Goal: Task Accomplishment & Management: Manage account settings

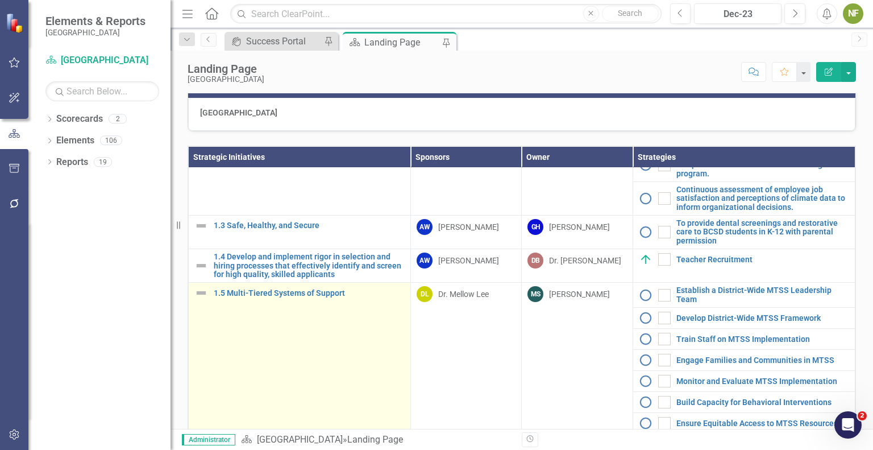
scroll to position [227, 0]
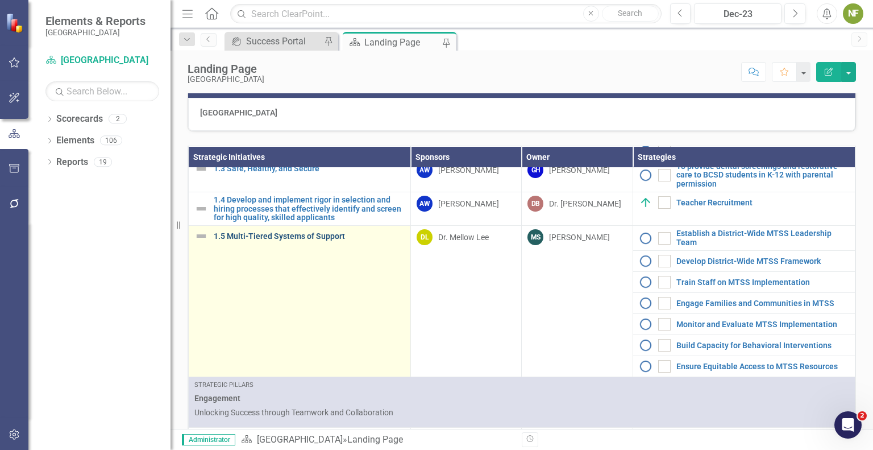
click at [294, 240] on link "1.5 Multi-Tiered Systems of Support" at bounding box center [309, 236] width 191 height 9
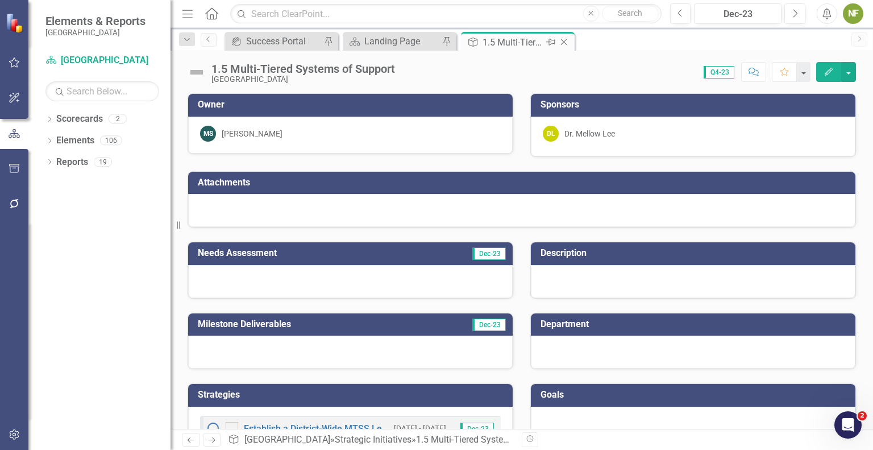
click at [549, 43] on icon at bounding box center [550, 42] width 9 height 7
click at [559, 203] on div at bounding box center [521, 210] width 667 height 33
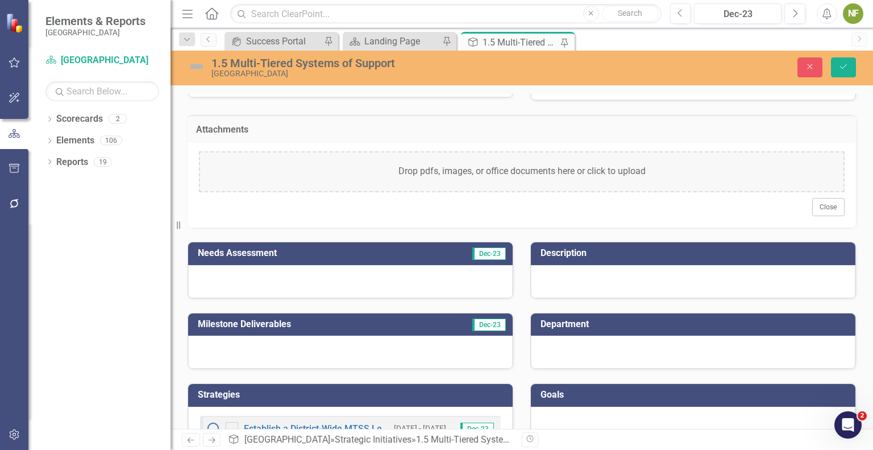
scroll to position [114, 0]
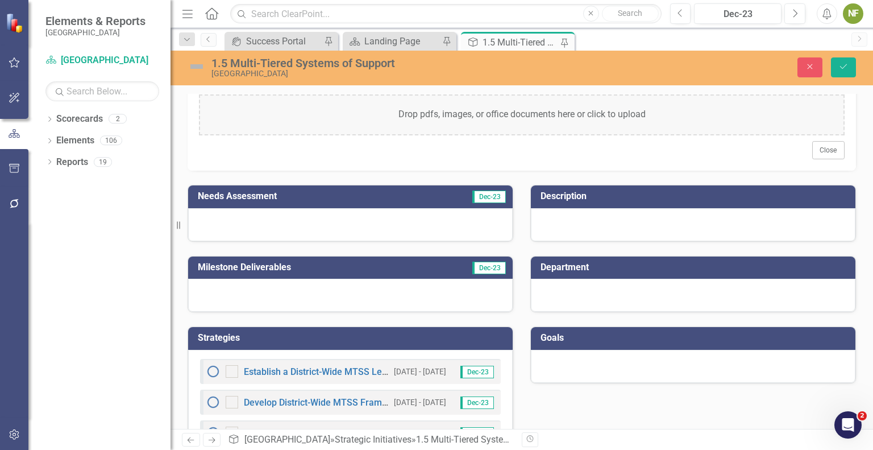
click at [307, 215] on div at bounding box center [350, 224] width 325 height 33
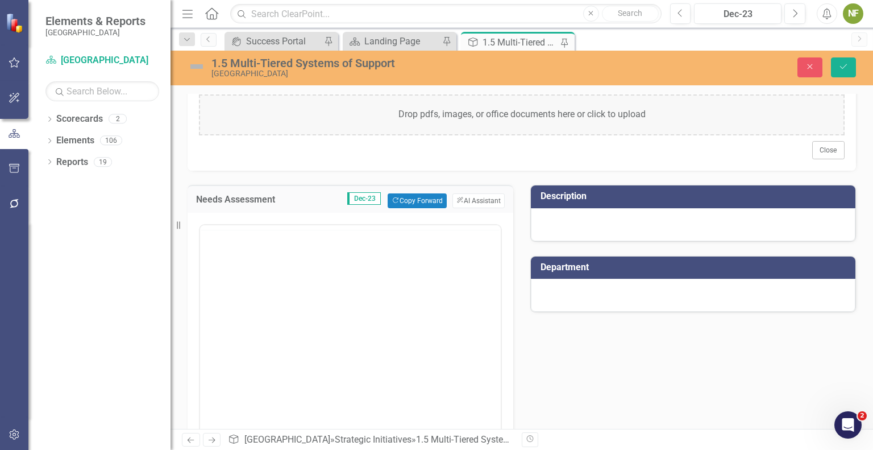
scroll to position [0, 0]
click at [607, 217] on div at bounding box center [693, 224] width 325 height 33
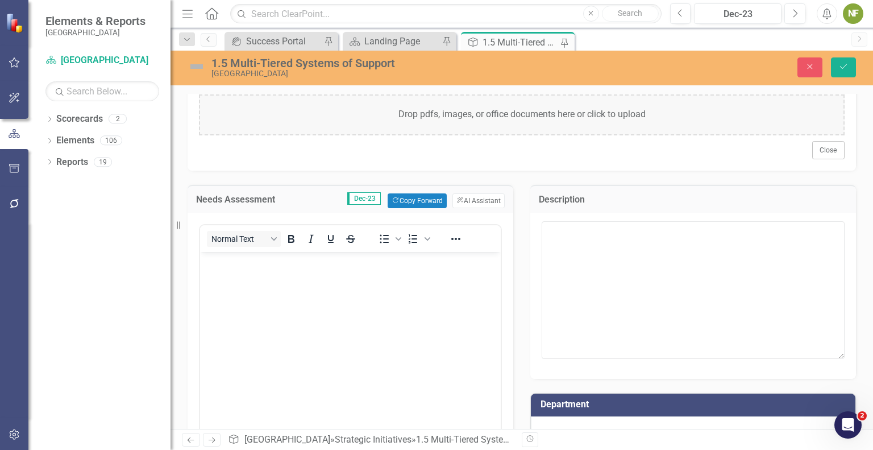
click at [492, 161] on div "Drop pdfs, images, or office documents here or click to upload Close" at bounding box center [522, 128] width 668 height 85
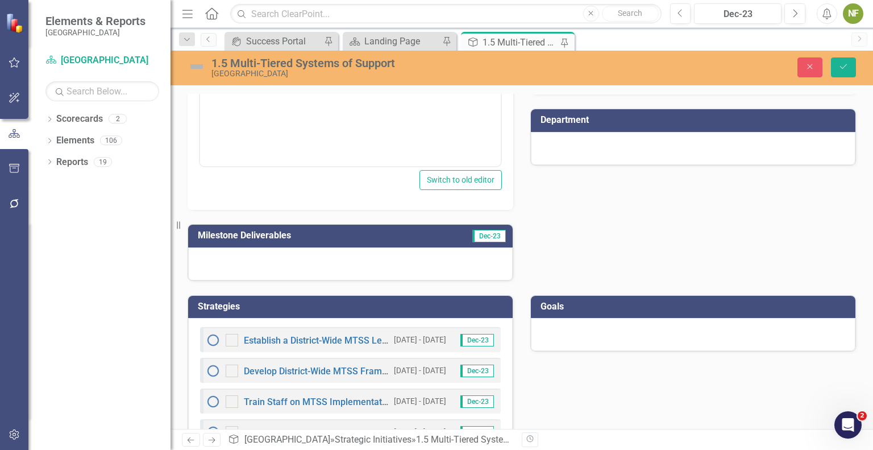
scroll to position [455, 0]
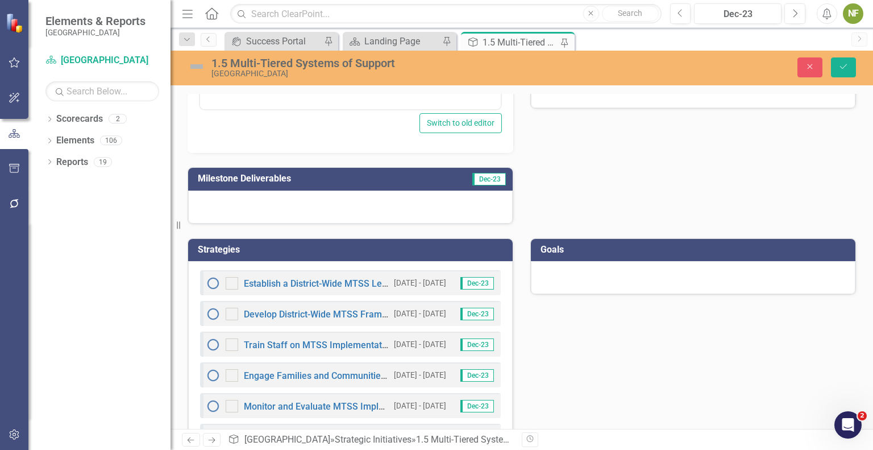
click at [248, 196] on div at bounding box center [350, 206] width 325 height 33
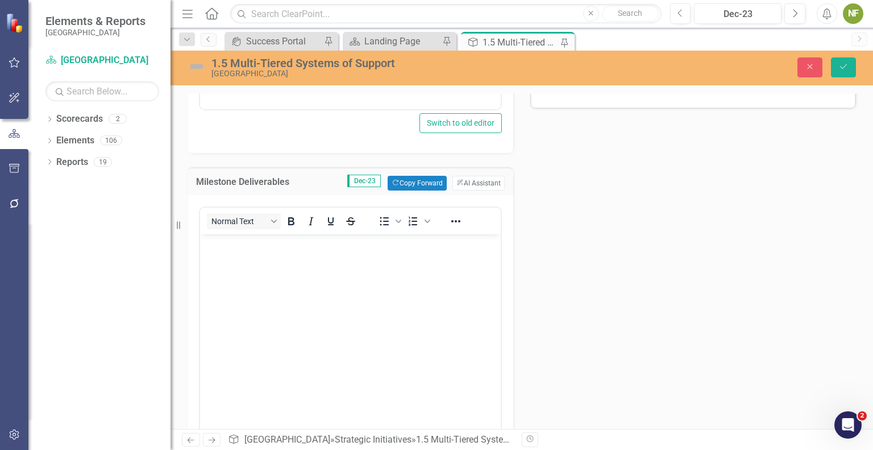
scroll to position [0, 0]
click at [334, 313] on body "Rich Text Area. Press ALT-0 for help." at bounding box center [350, 319] width 301 height 171
click at [652, 227] on div "Needs Assessment Dec-23 Copy Forward Copy Forward ClearPoint AI AI Assistant No…" at bounding box center [521, 152] width 685 height 647
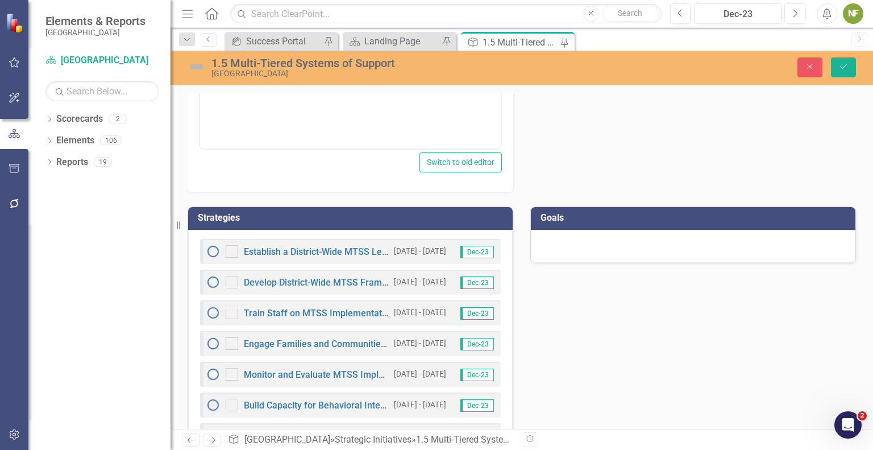
scroll to position [784, 0]
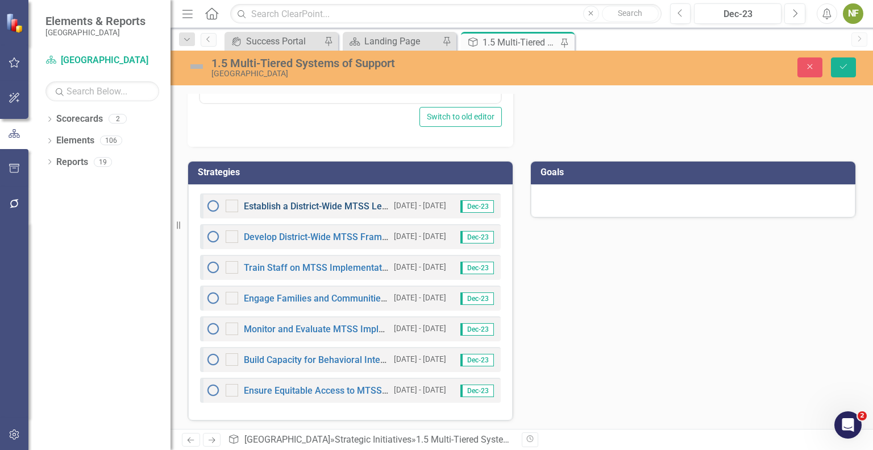
click at [318, 206] on link "Establish a District-Wide MTSS Leadership Team" at bounding box center [343, 206] width 199 height 11
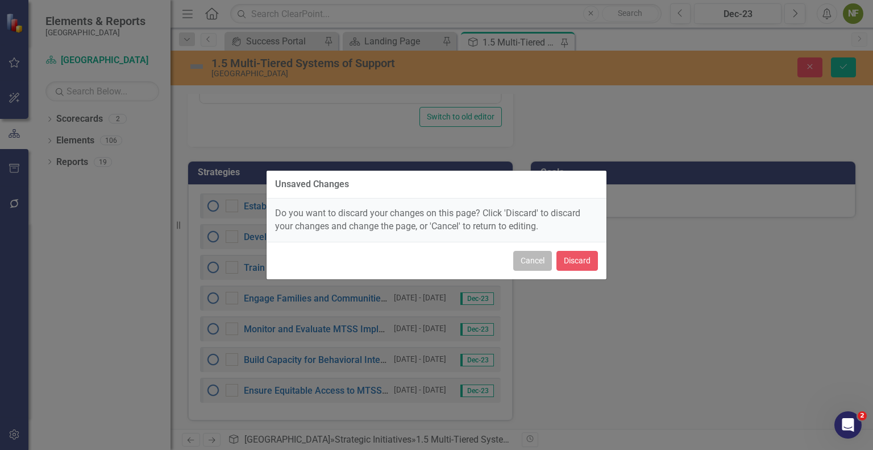
click at [531, 268] on button "Cancel" at bounding box center [532, 261] width 39 height 20
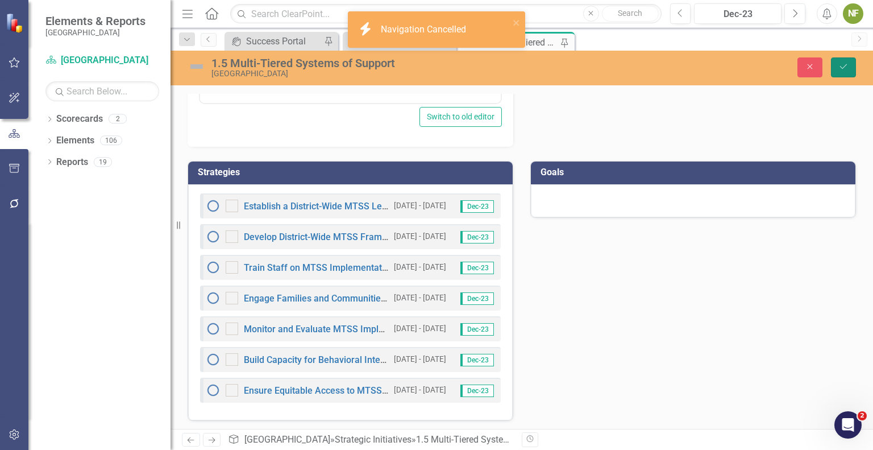
click at [849, 68] on button "Save" at bounding box center [843, 67] width 25 height 20
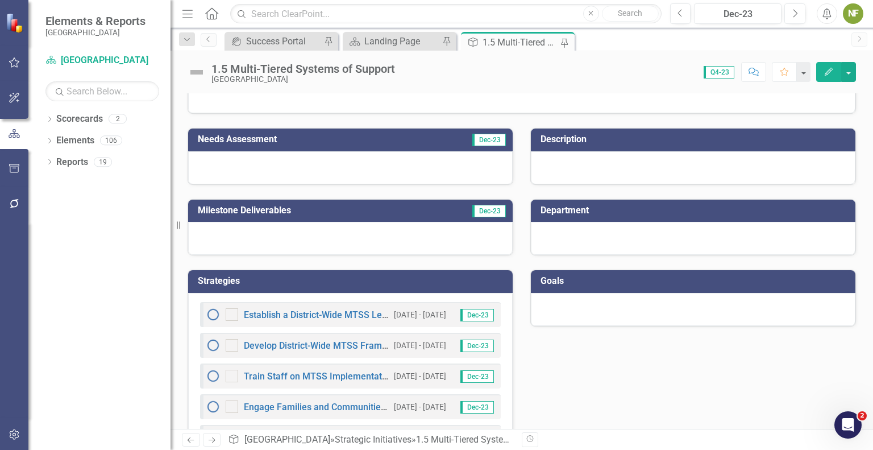
scroll to position [223, 0]
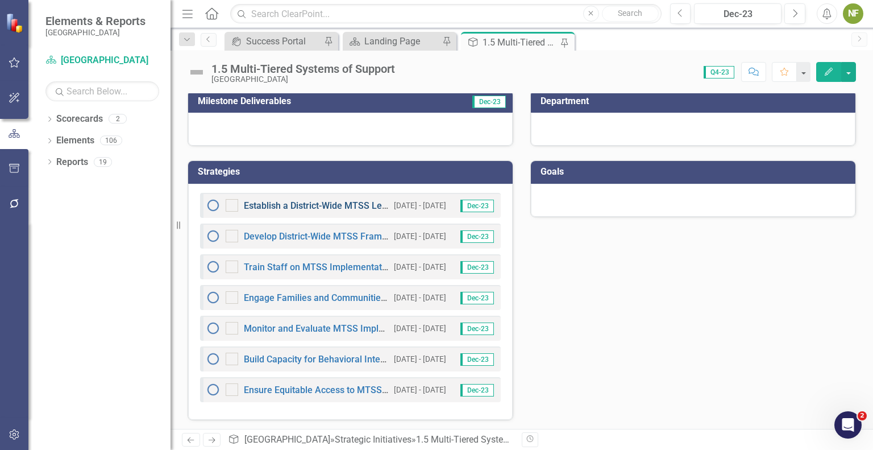
click at [310, 205] on link "Establish a District-Wide MTSS Leadership Team" at bounding box center [343, 205] width 199 height 11
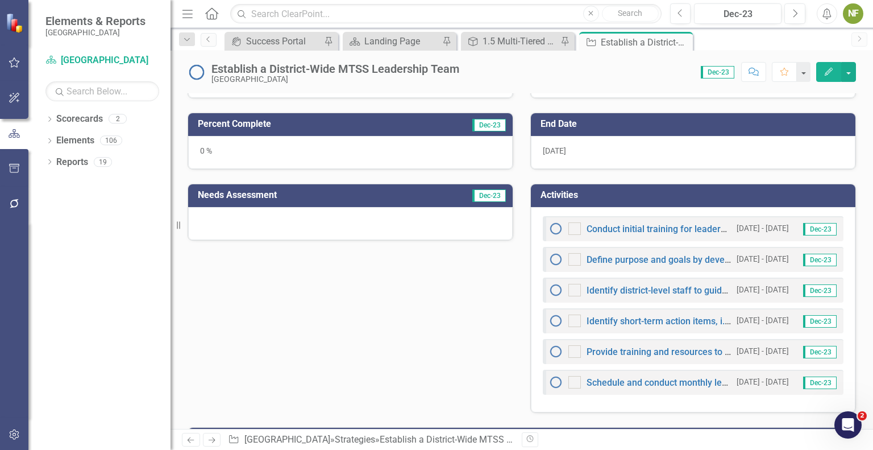
scroll to position [341, 0]
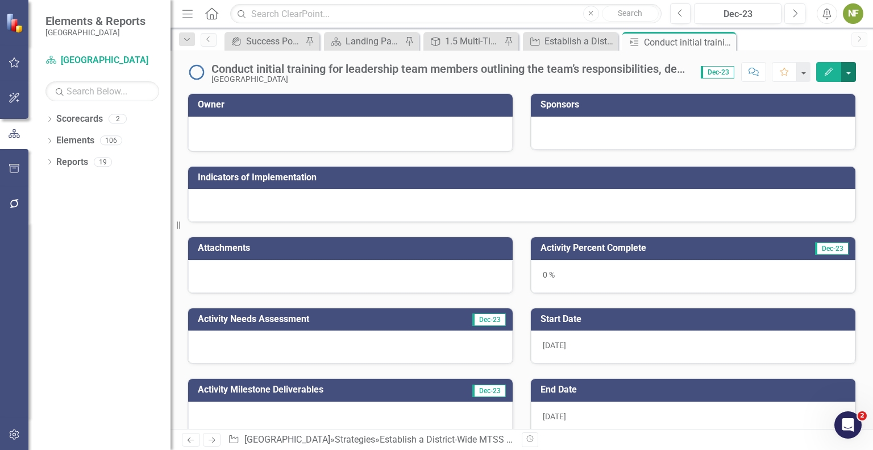
click at [846, 67] on button "button" at bounding box center [848, 72] width 15 height 20
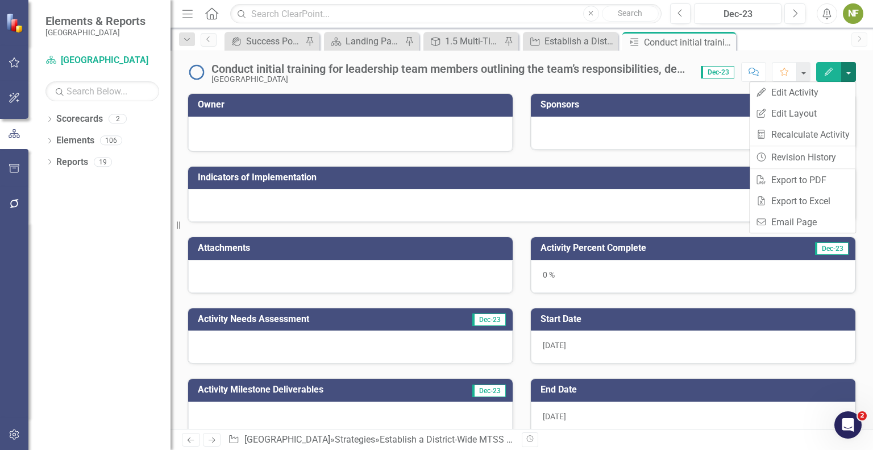
click at [847, 65] on button "button" at bounding box center [848, 72] width 15 height 20
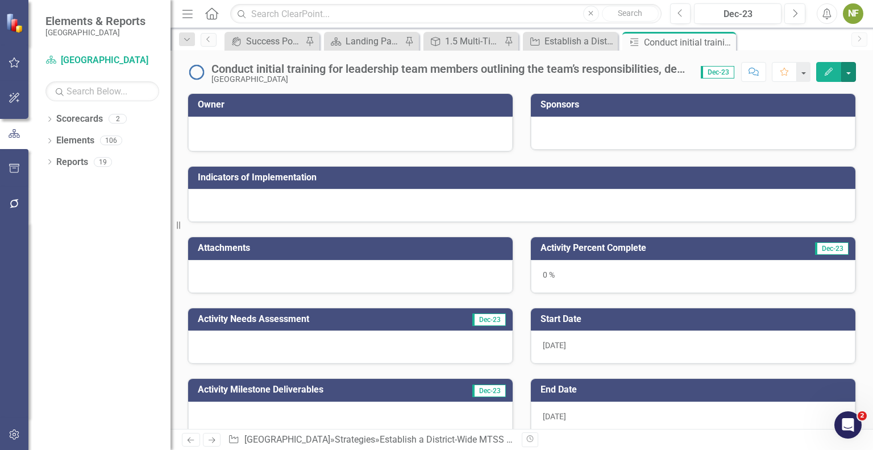
scroll to position [57, 0]
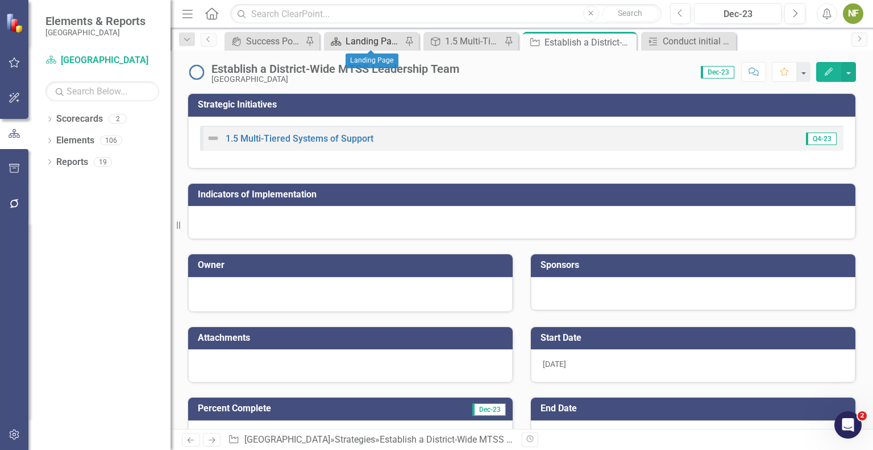
click at [387, 43] on div "Landing Page" at bounding box center [374, 41] width 56 height 14
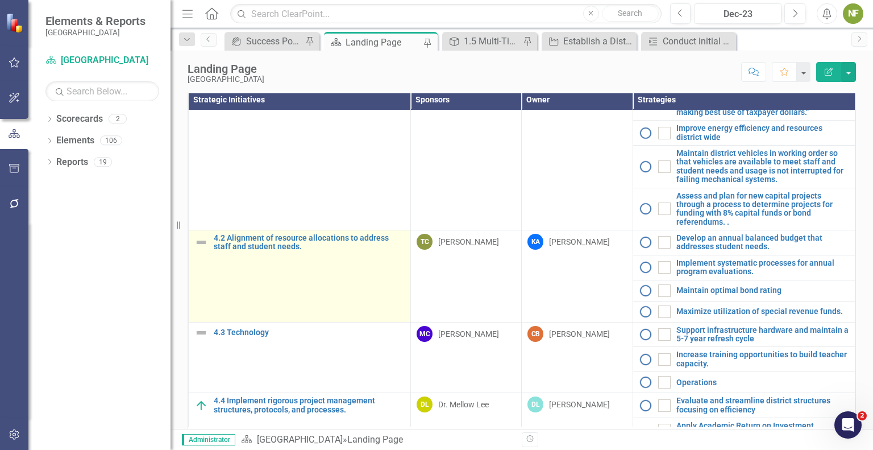
scroll to position [453, 0]
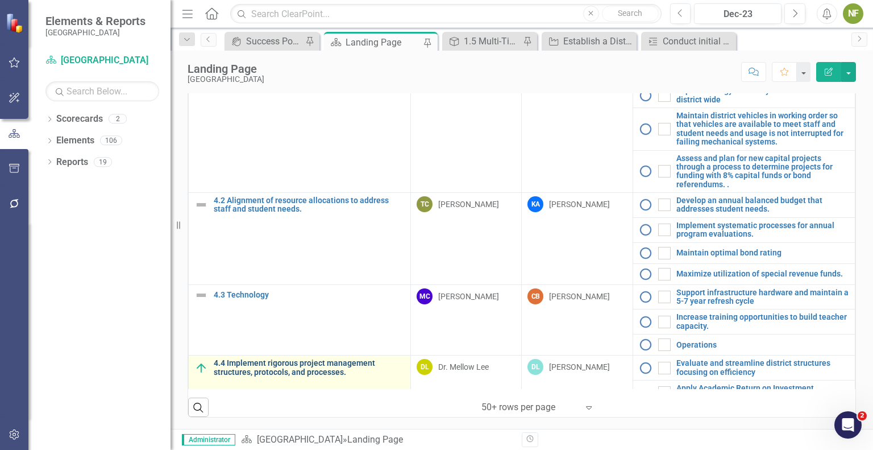
click at [309, 359] on link "4.4 Implement rigorous project management structures, protocols, and processes." at bounding box center [309, 368] width 191 height 18
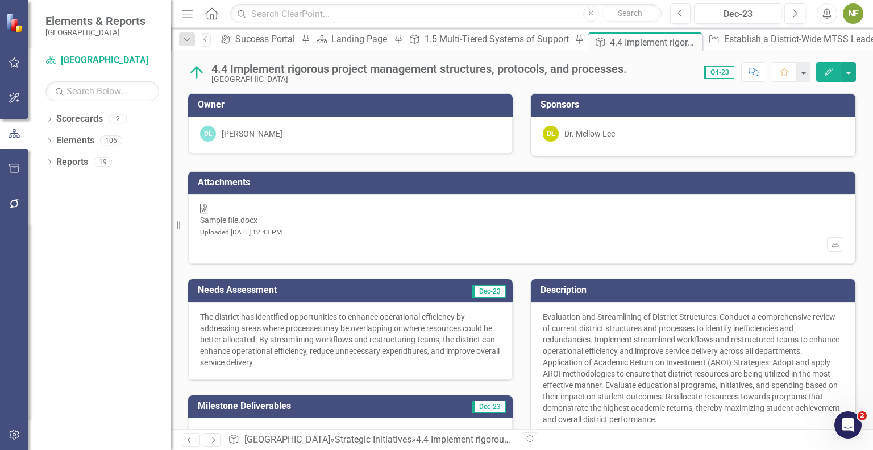
scroll to position [234, 0]
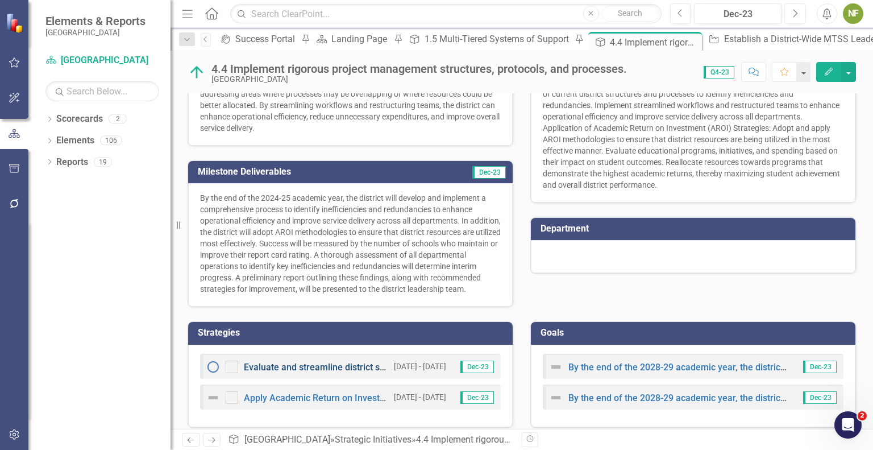
click at [323, 361] on link "Evaluate and streamline district structures focusing on efficiency" at bounding box center [376, 366] width 264 height 11
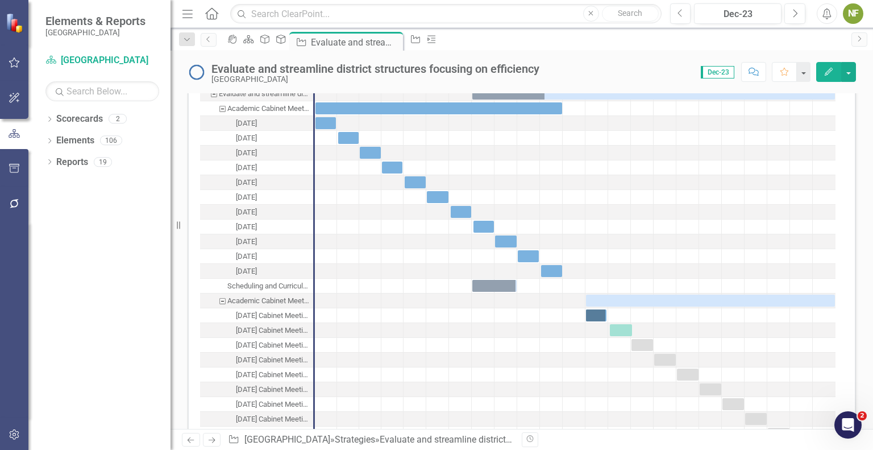
scroll to position [2085, 0]
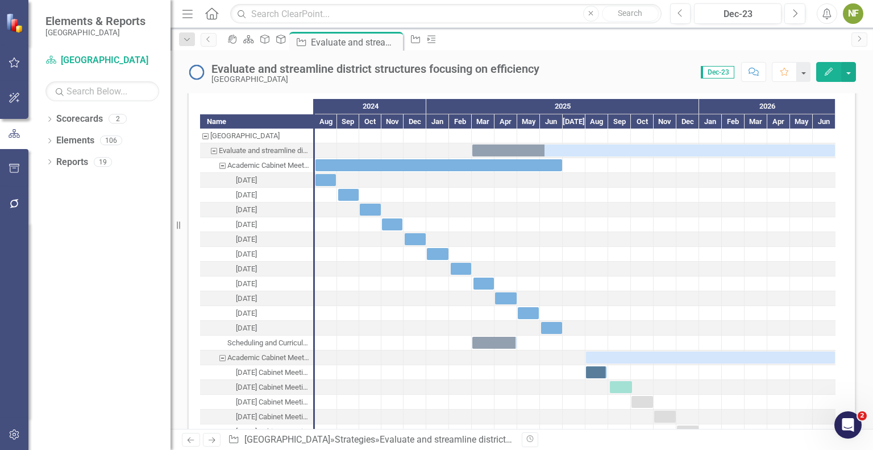
click at [213, 148] on div "Evaluate and streamline district structures focusing on efficiency" at bounding box center [214, 150] width 10 height 15
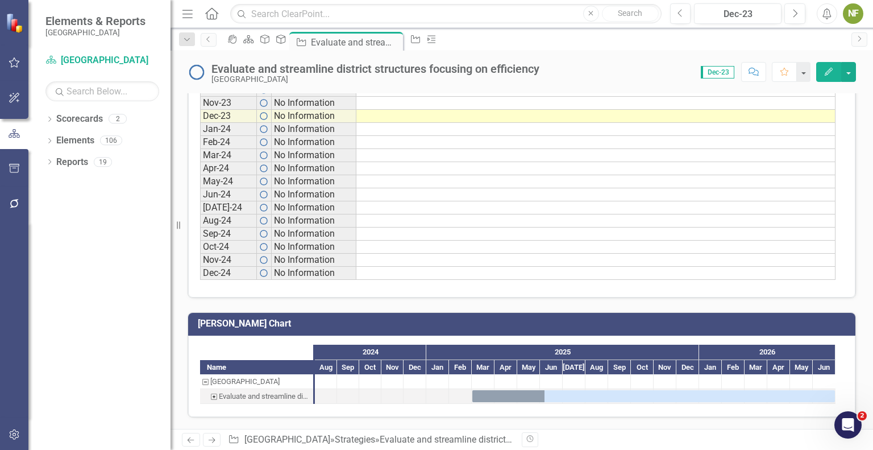
click at [213, 389] on div "Evaluate and streamline district structures focusing on efficiency" at bounding box center [214, 396] width 10 height 15
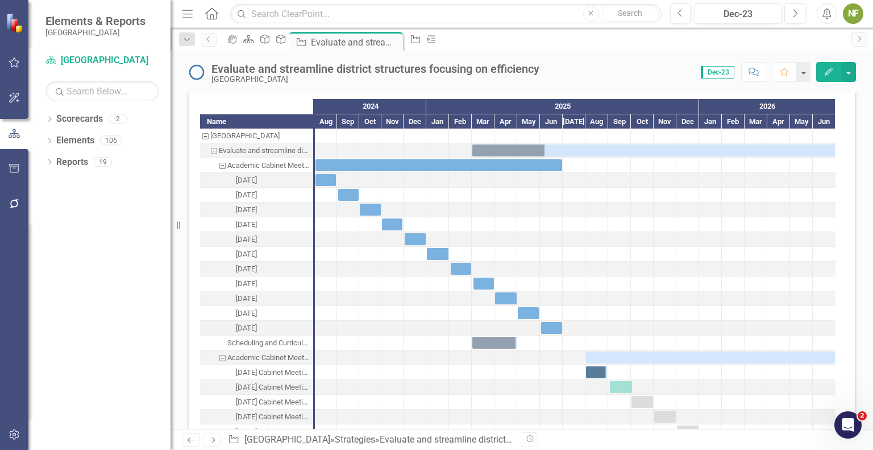
scroll to position [1914, 0]
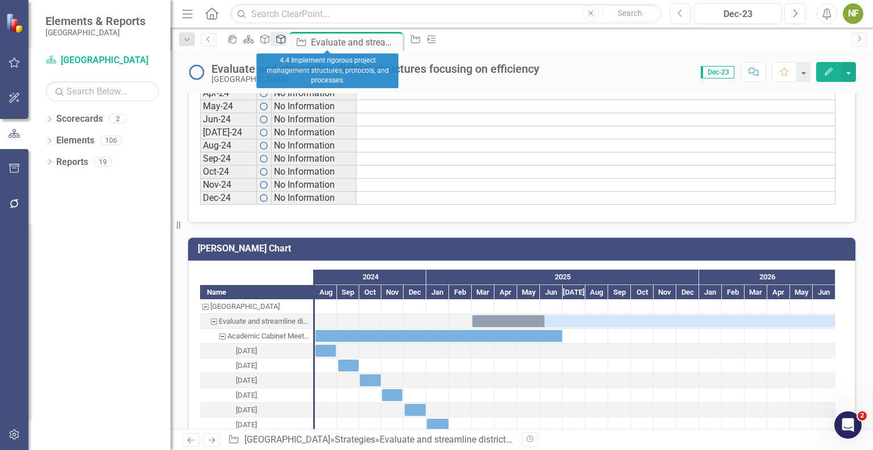
click at [286, 39] on icon "Strategic Initiatives" at bounding box center [280, 39] width 11 height 9
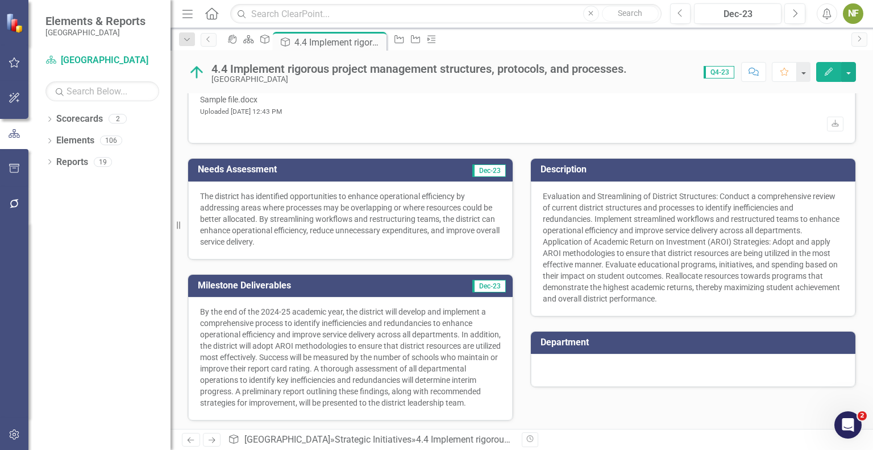
scroll to position [64, 0]
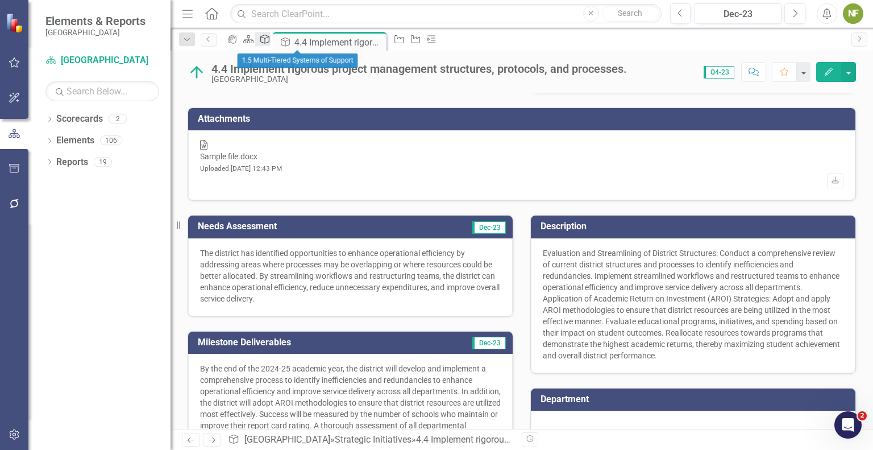
click at [271, 42] on icon "Strategic Initiatives" at bounding box center [264, 39] width 11 height 9
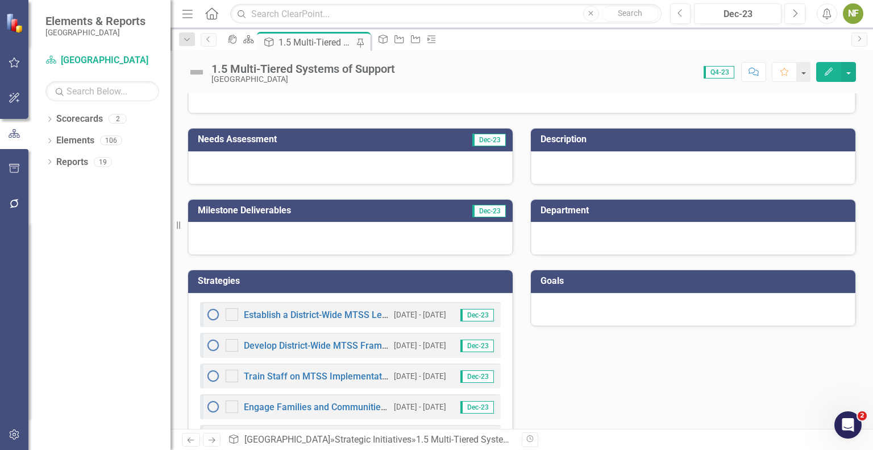
scroll to position [171, 0]
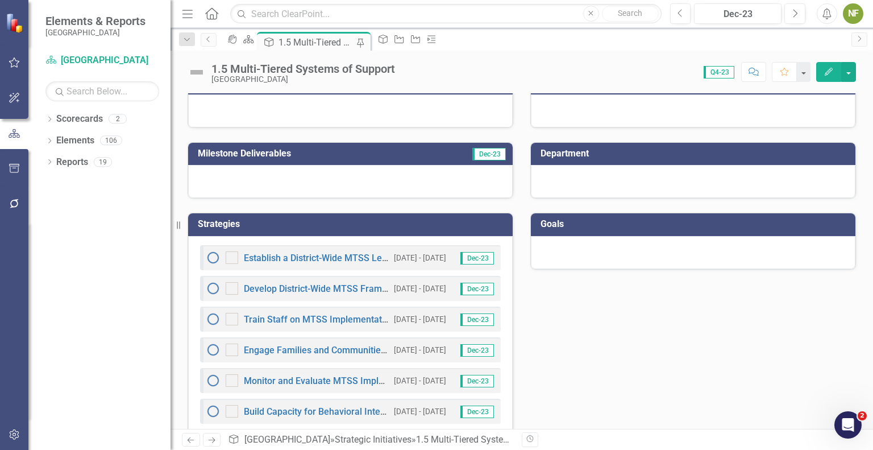
click at [609, 249] on div at bounding box center [693, 252] width 325 height 33
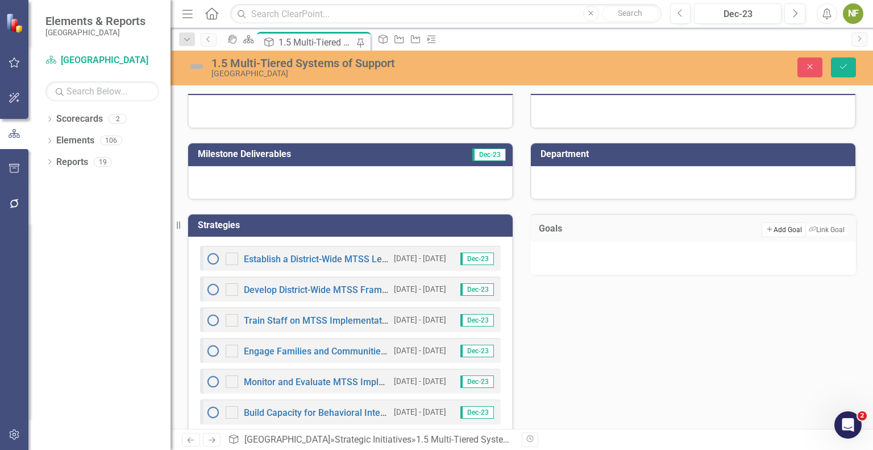
click at [776, 225] on button "Add Add Goal" at bounding box center [784, 229] width 44 height 15
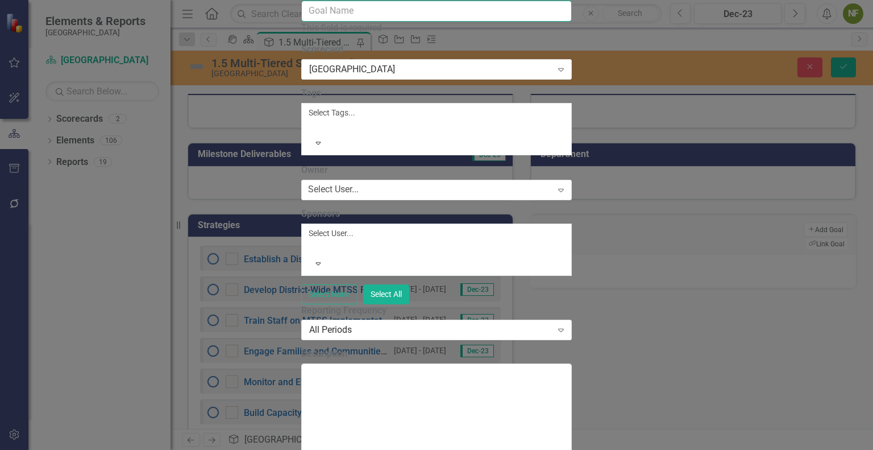
click at [301, 22] on input "Name" at bounding box center [436, 11] width 271 height 21
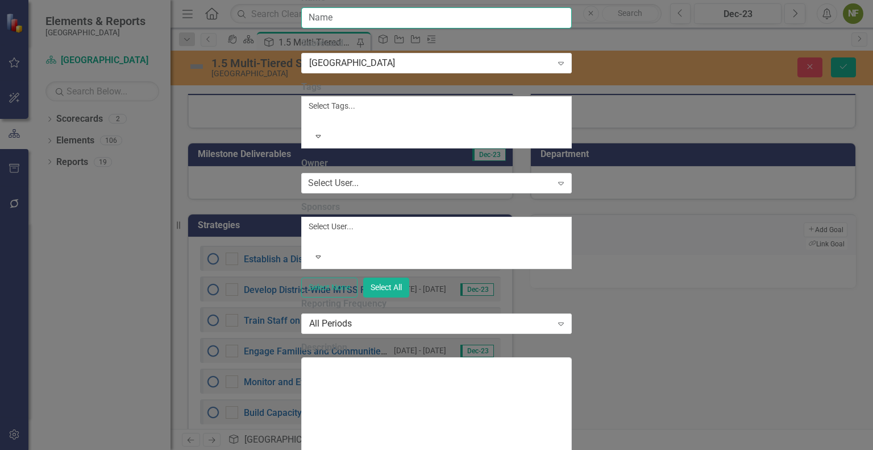
scroll to position [75, 0]
type input "Name"
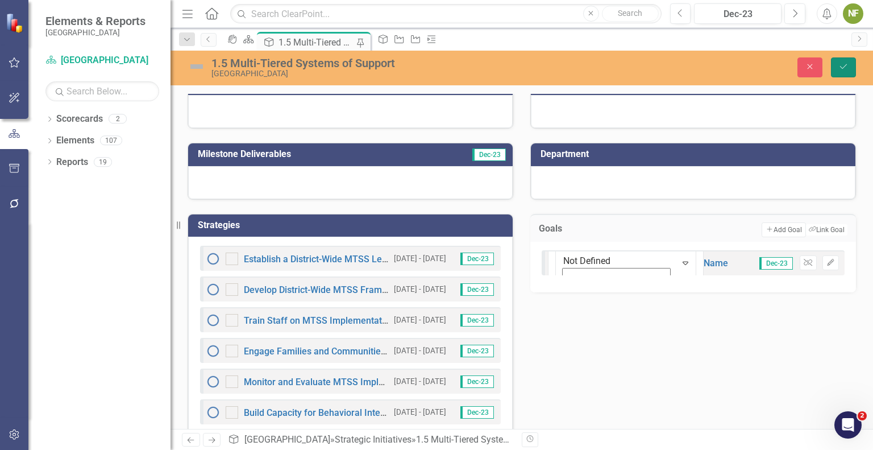
click at [839, 66] on icon "Save" at bounding box center [843, 67] width 10 height 8
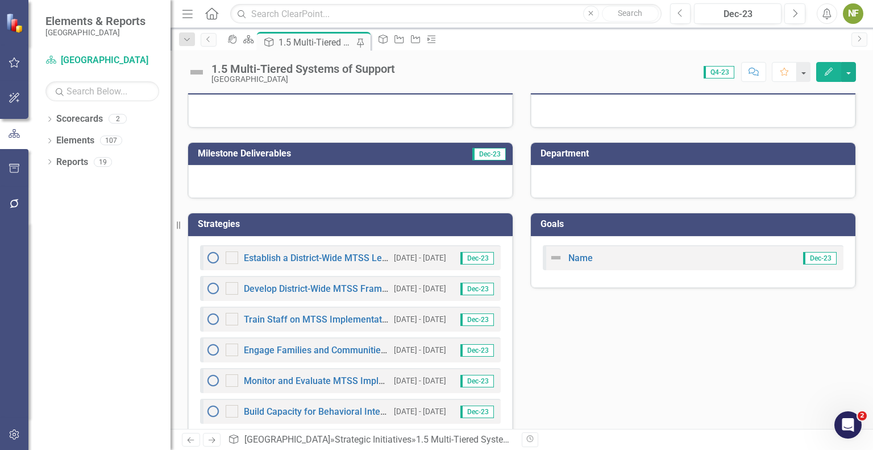
scroll to position [223, 0]
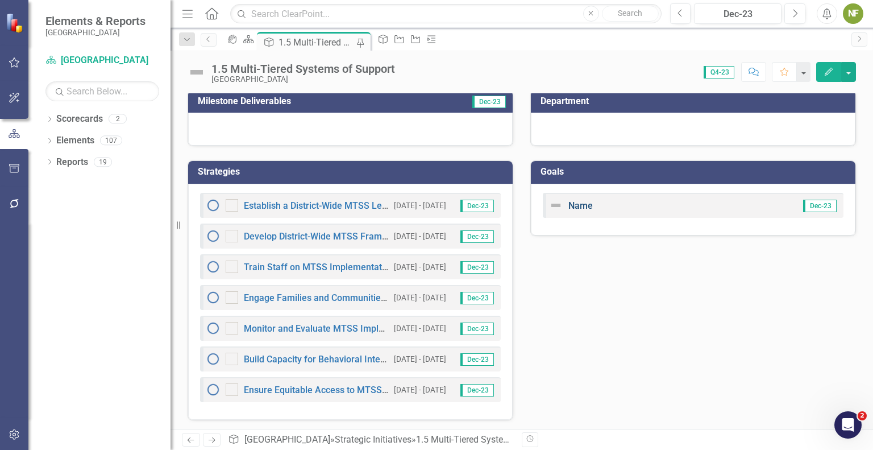
click at [576, 200] on link "Name" at bounding box center [580, 205] width 24 height 11
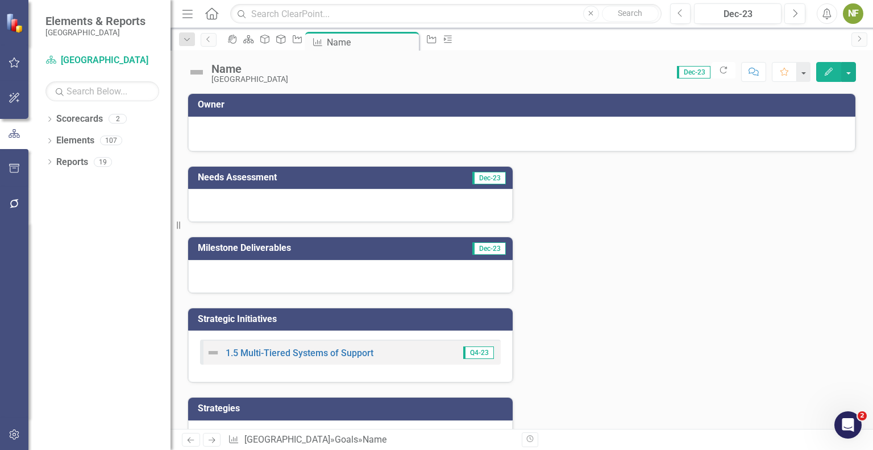
click at [282, 272] on div at bounding box center [350, 276] width 325 height 33
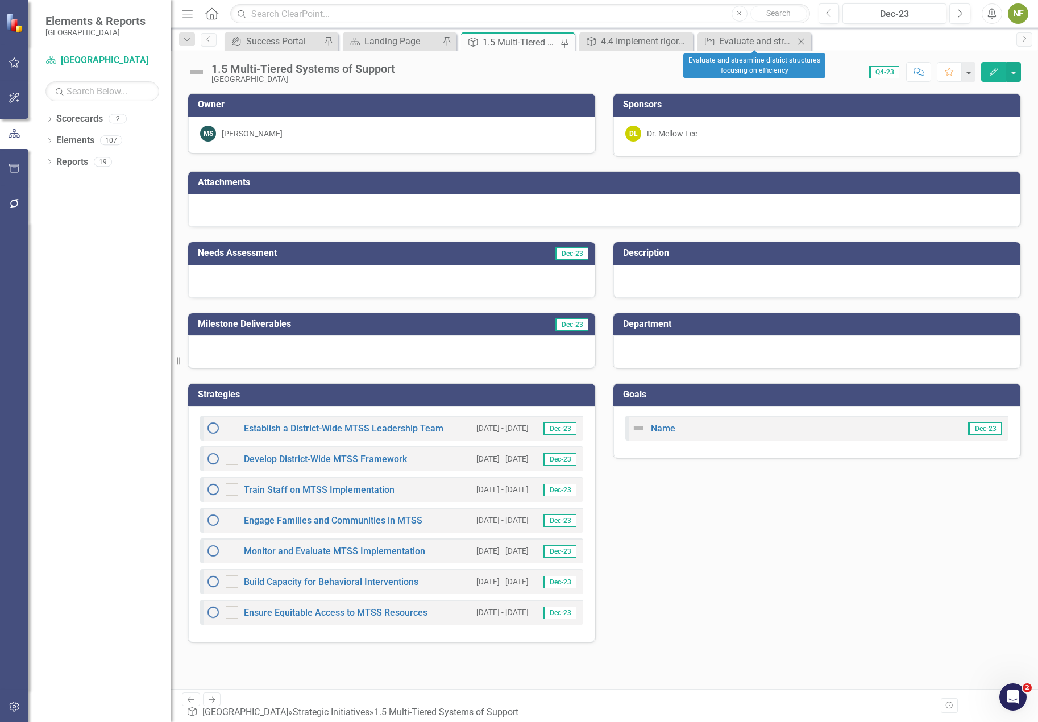
click at [799, 38] on icon "Close" at bounding box center [800, 41] width 11 height 9
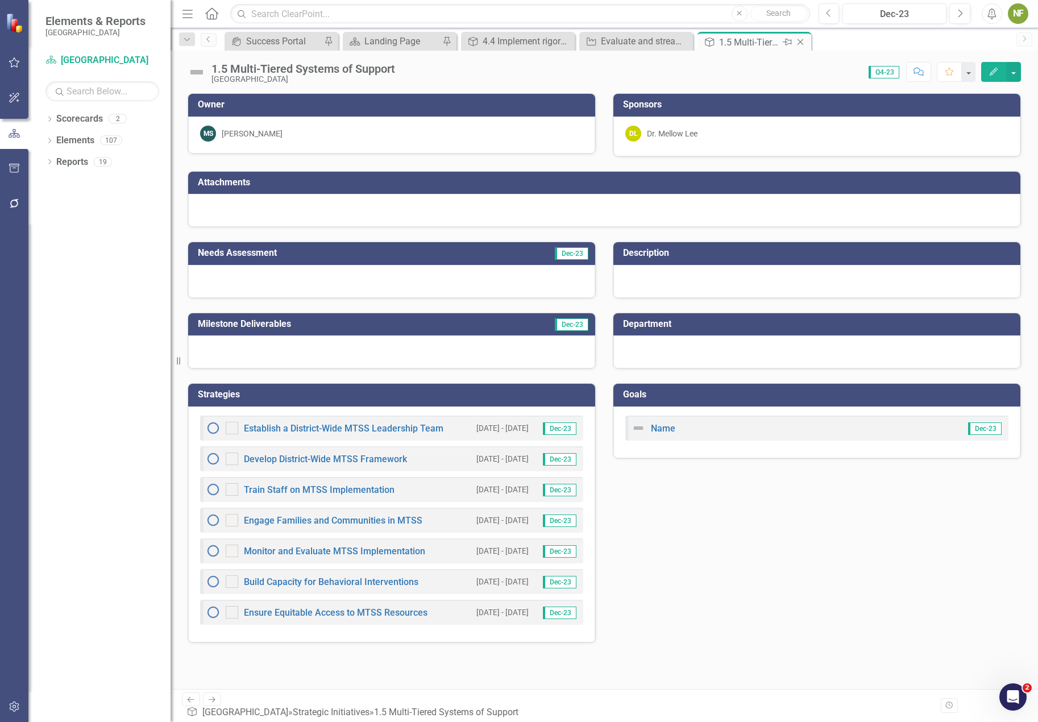
click at [804, 44] on icon "Close" at bounding box center [800, 42] width 11 height 9
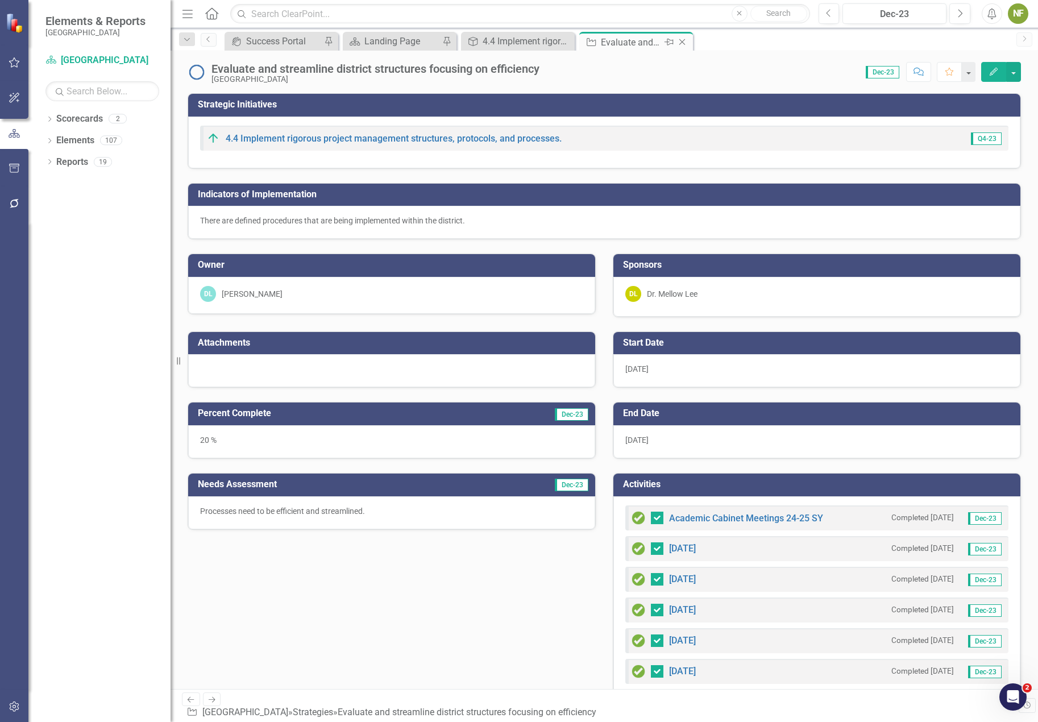
click at [678, 42] on icon "Close" at bounding box center [681, 42] width 11 height 9
